Goal: Task Accomplishment & Management: Use online tool/utility

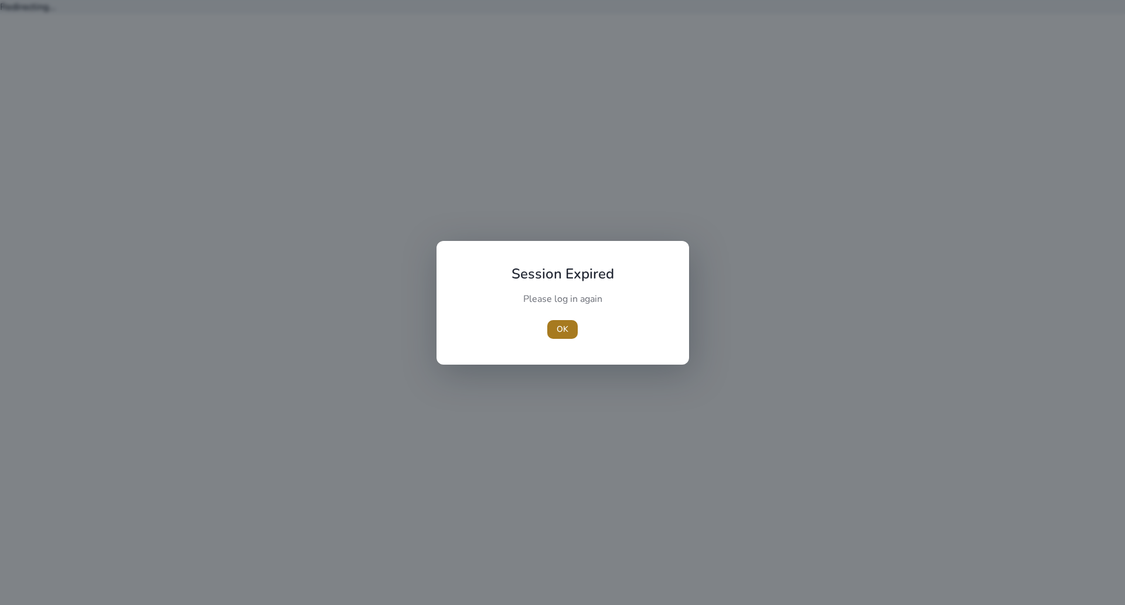
click at [569, 326] on span "button" at bounding box center [562, 329] width 30 height 28
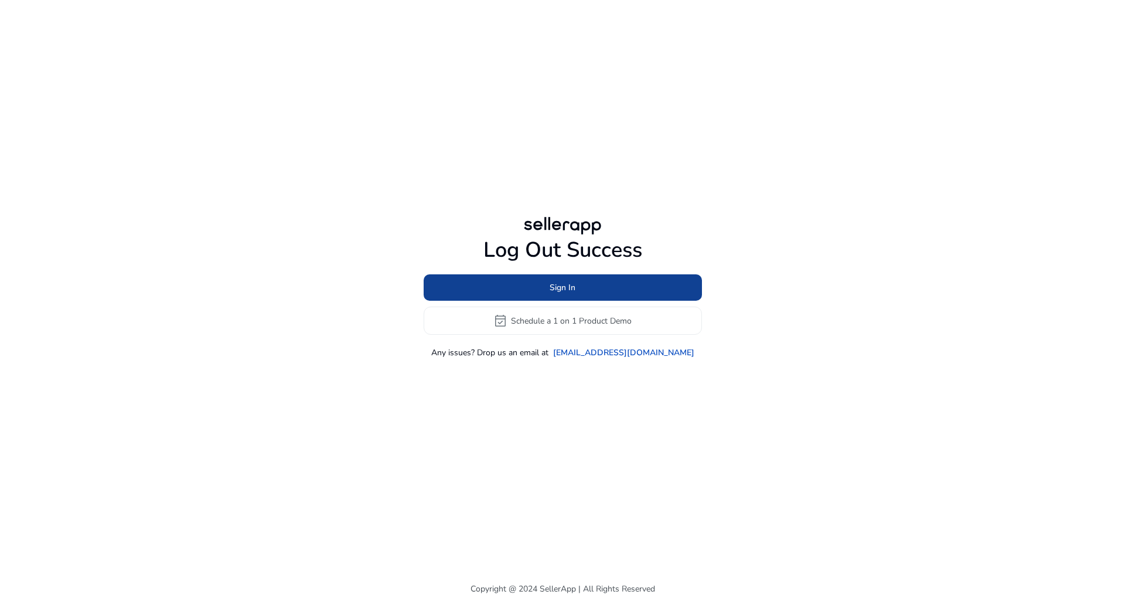
click at [581, 282] on span at bounding box center [563, 288] width 278 height 28
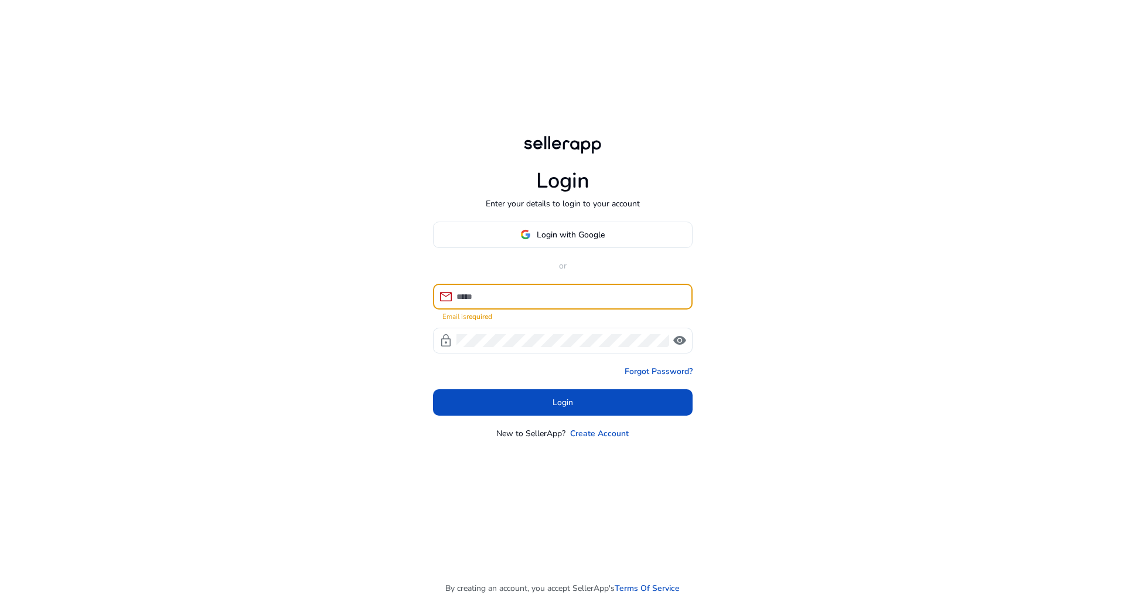
type input "**********"
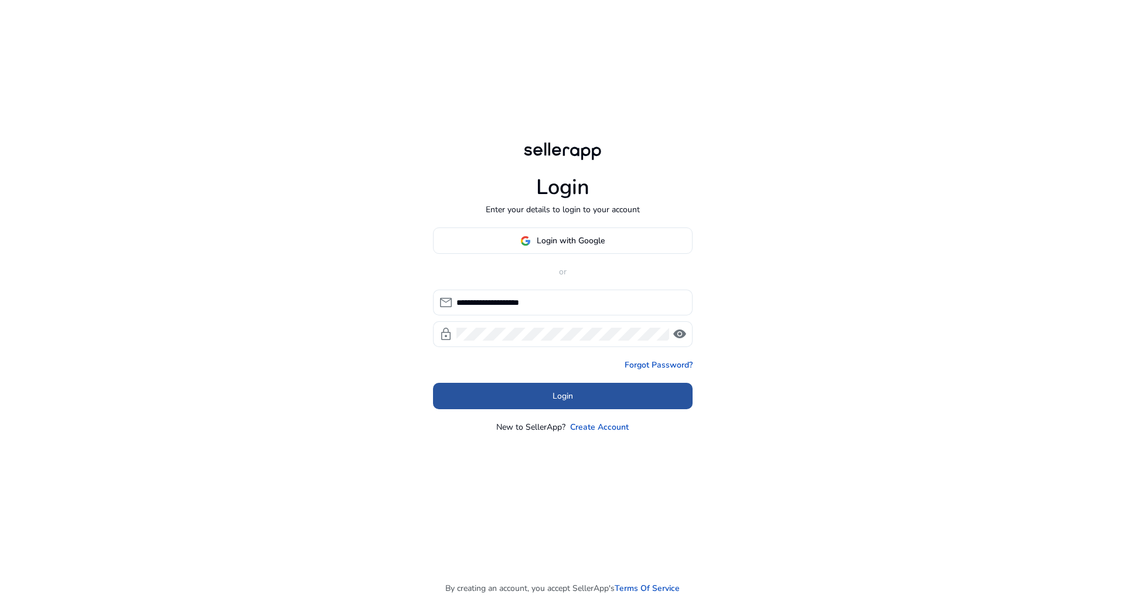
click at [561, 399] on span "Login" at bounding box center [562, 396] width 21 height 12
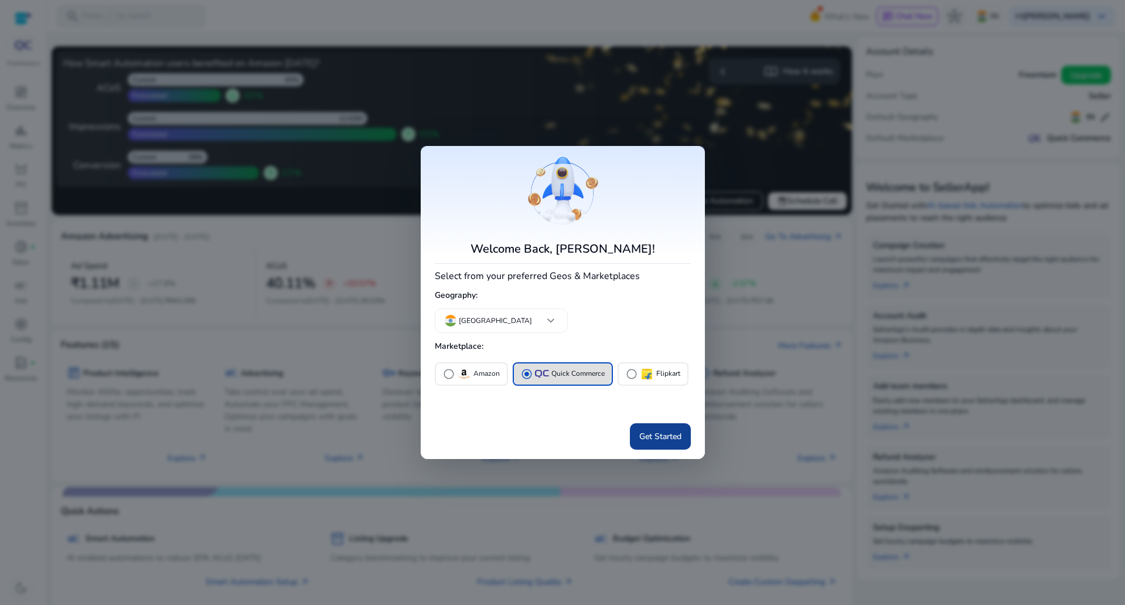
click at [660, 439] on span "Get Started" at bounding box center [660, 436] width 42 height 12
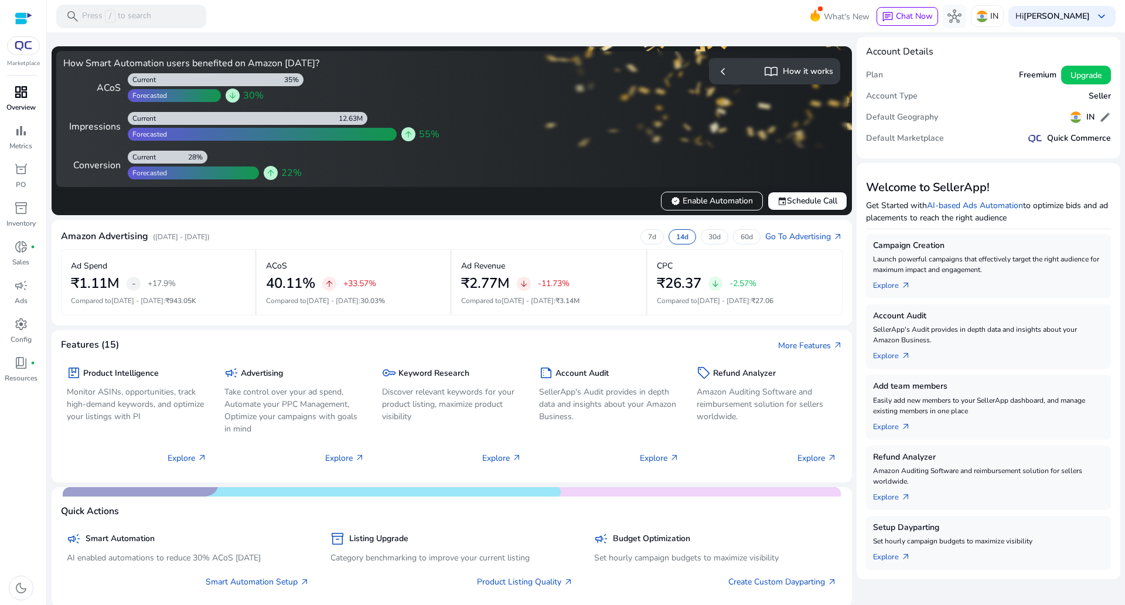
click at [16, 95] on span "dashboard" at bounding box center [21, 92] width 14 height 14
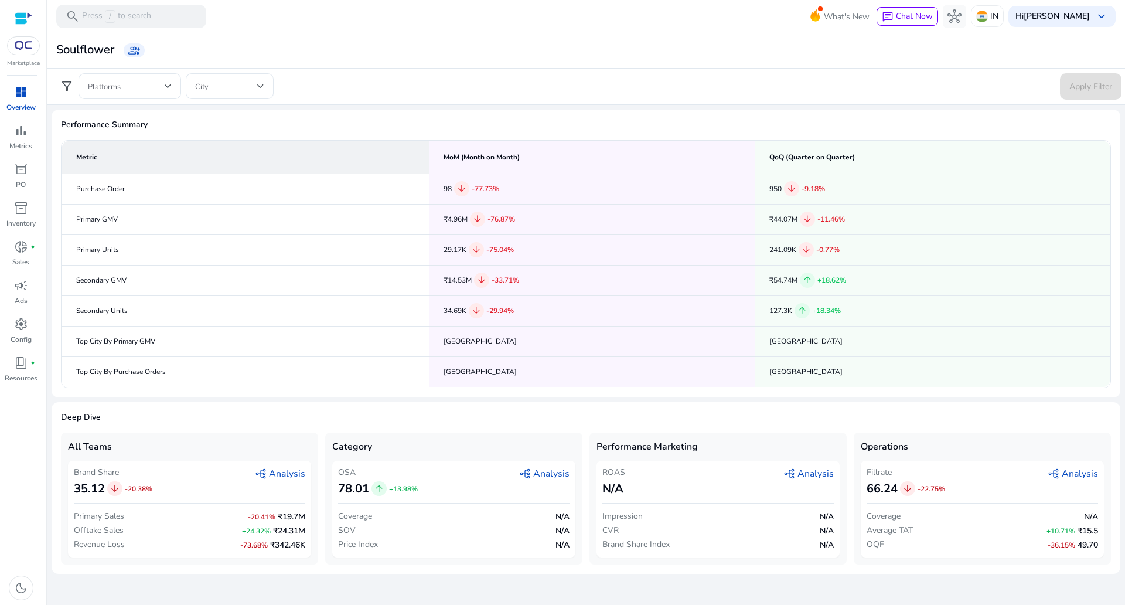
click at [12, 98] on div "dashboard" at bounding box center [21, 92] width 33 height 19
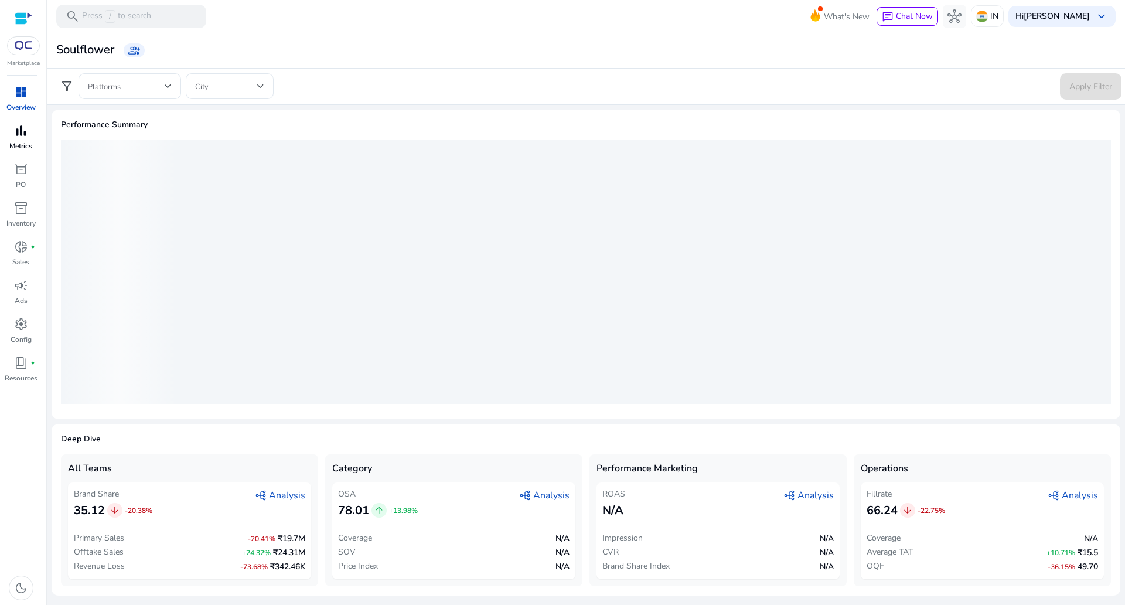
click at [24, 135] on span "bar_chart" at bounding box center [21, 131] width 14 height 14
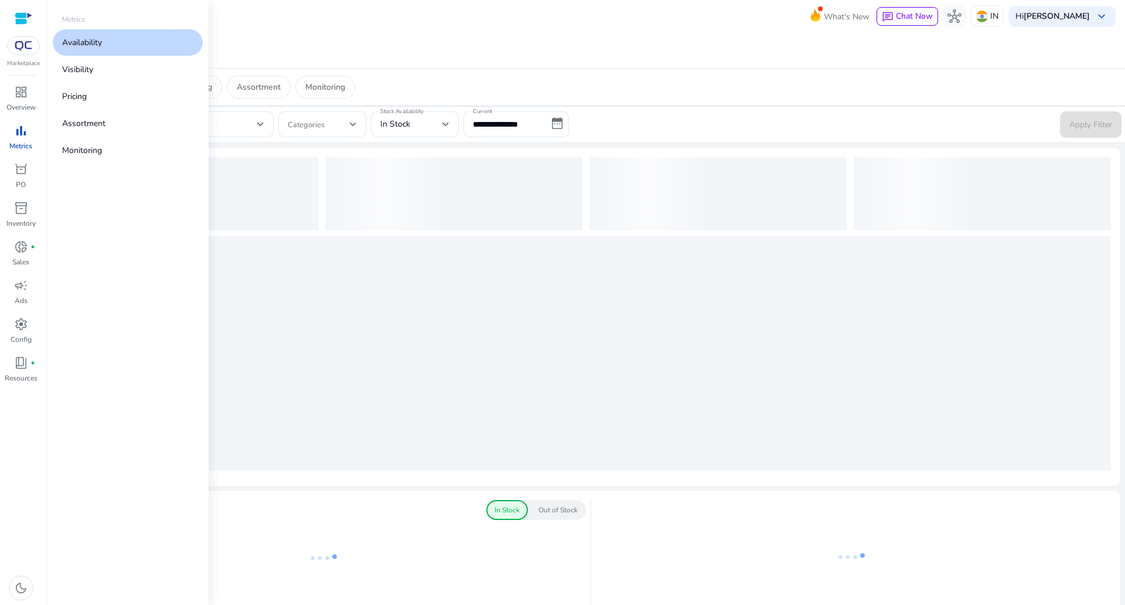
click at [118, 46] on link "Availability" at bounding box center [128, 42] width 150 height 26
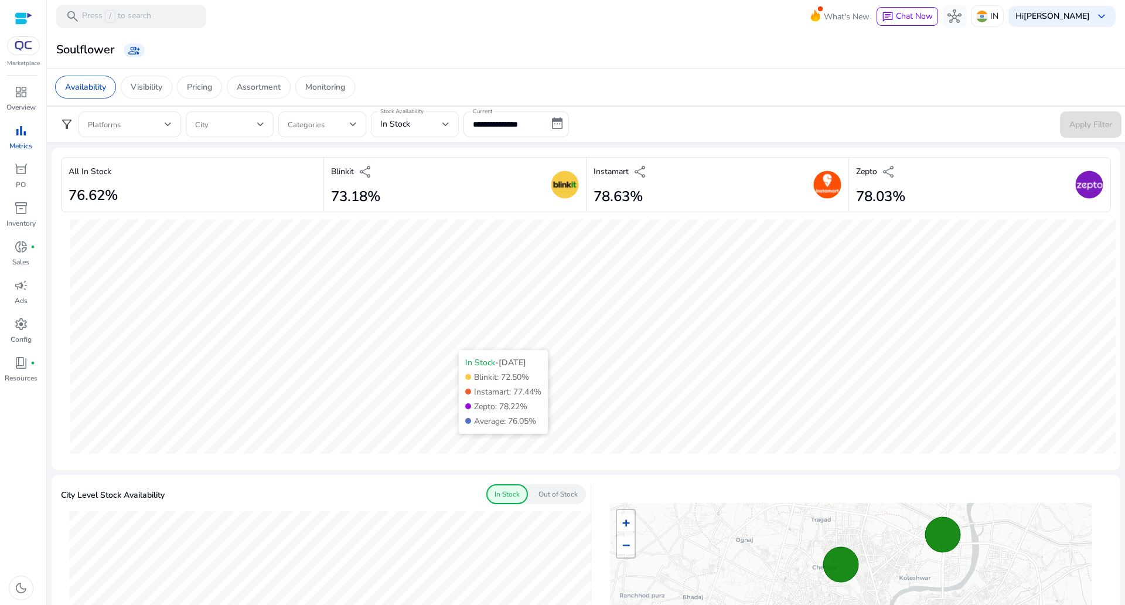
scroll to position [293, 0]
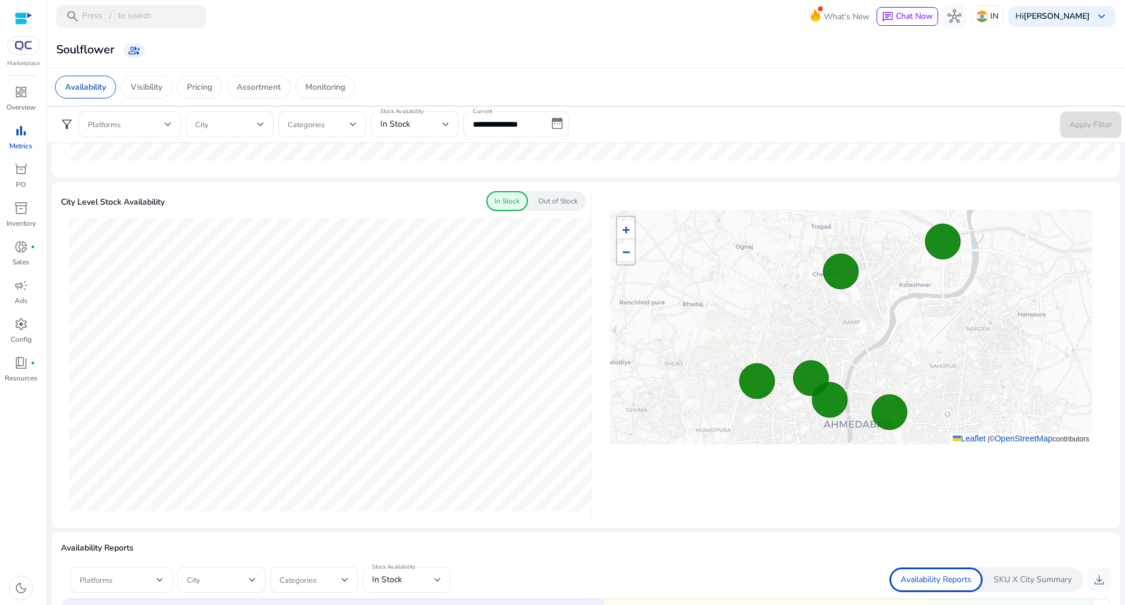
click at [564, 202] on p "Out of Stock" at bounding box center [557, 201] width 39 height 11
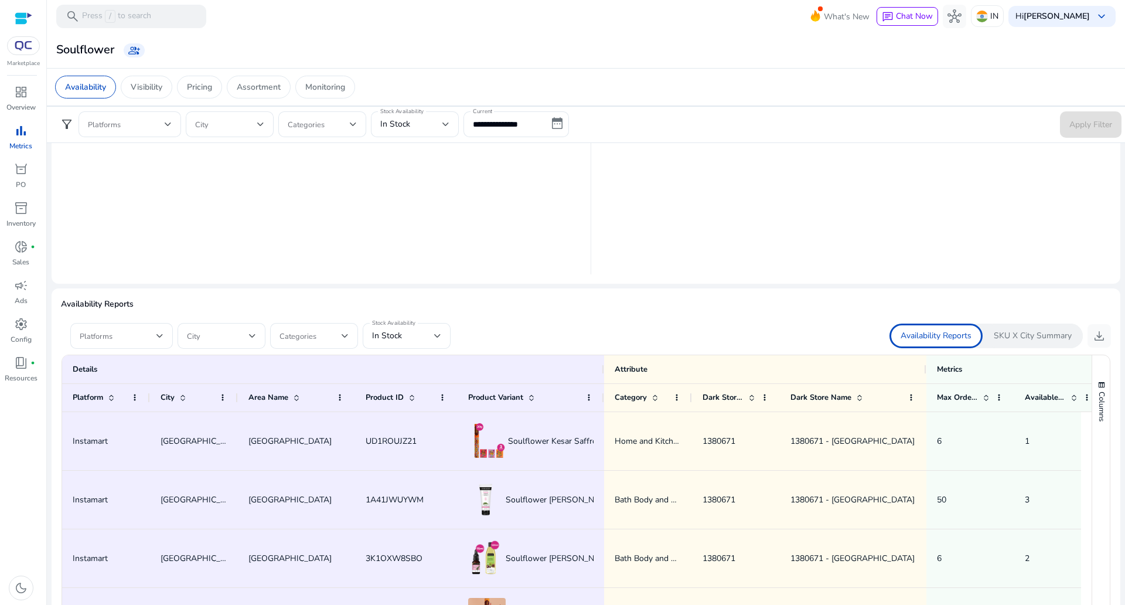
scroll to position [637, 0]
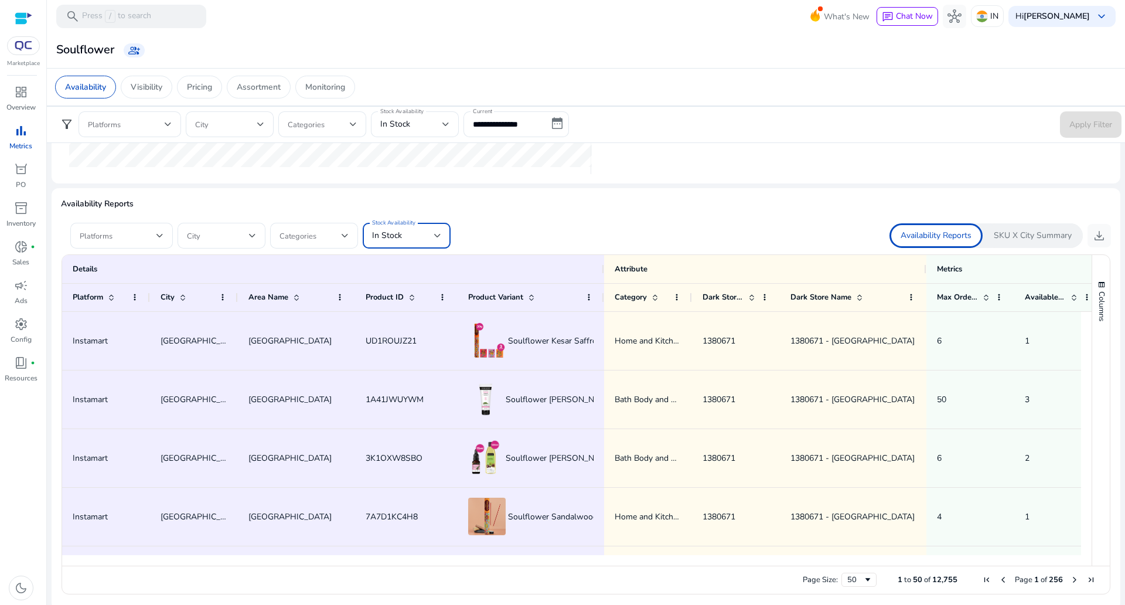
click at [437, 231] on div at bounding box center [437, 235] width 7 height 14
click at [414, 325] on span "Out of Stock" at bounding box center [406, 323] width 69 height 13
click at [148, 235] on span at bounding box center [118, 235] width 77 height 13
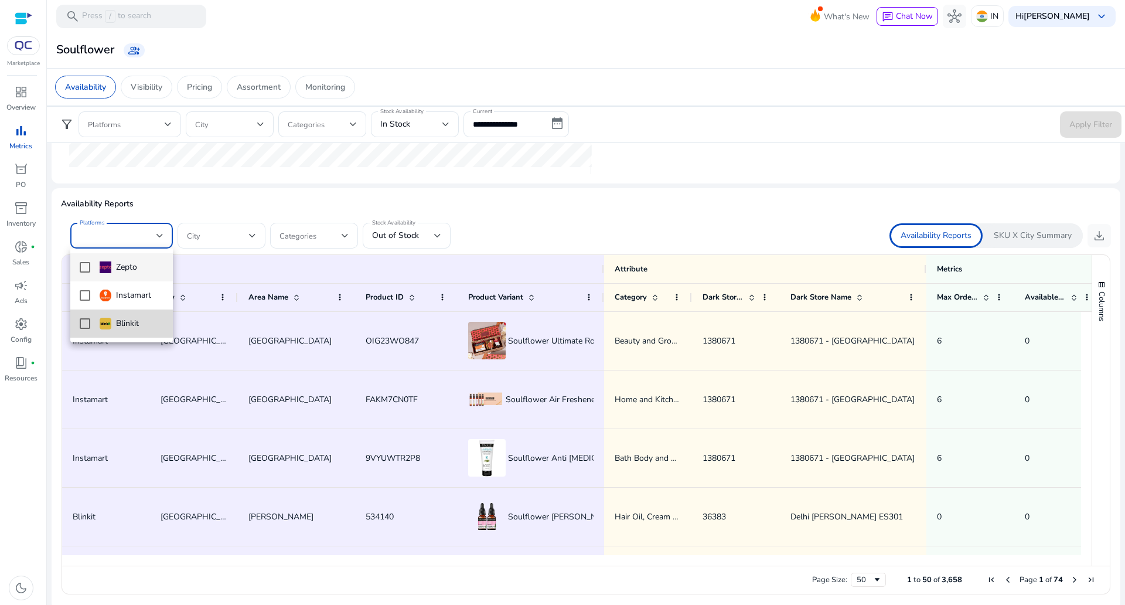
click at [108, 322] on img at bounding box center [106, 324] width 12 height 12
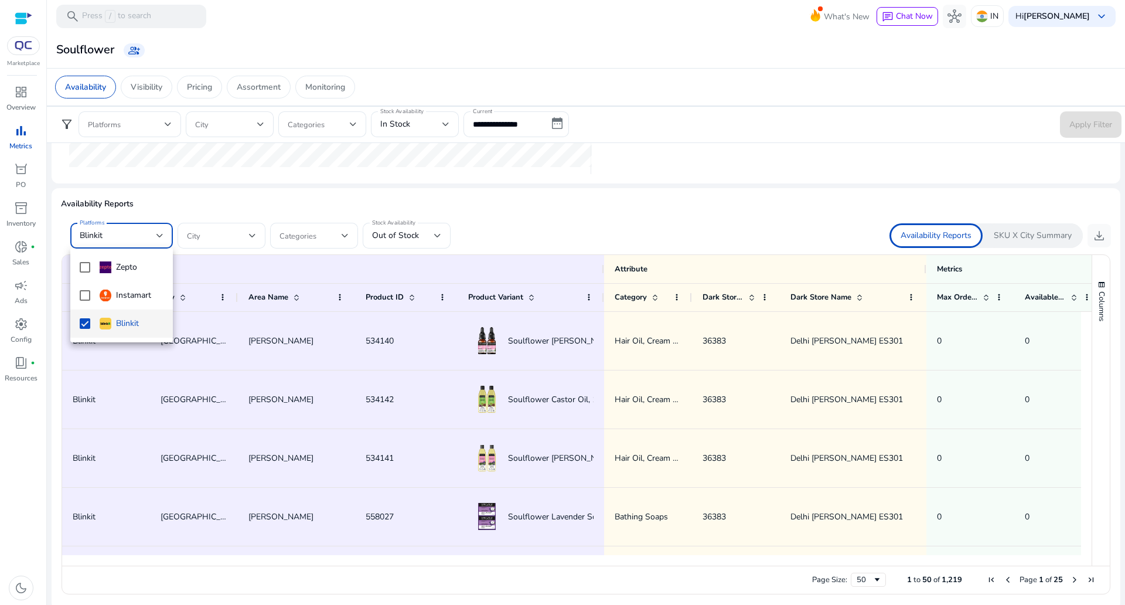
click at [770, 216] on div at bounding box center [562, 302] width 1125 height 605
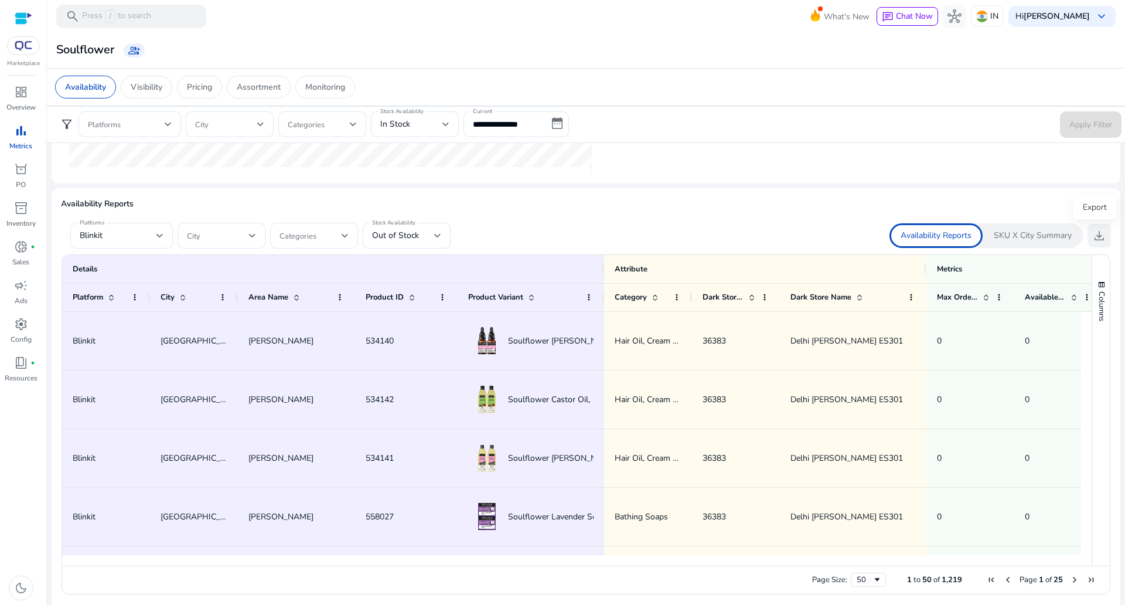
click at [1097, 233] on span "download" at bounding box center [1099, 235] width 14 height 14
